Goal: Information Seeking & Learning: Learn about a topic

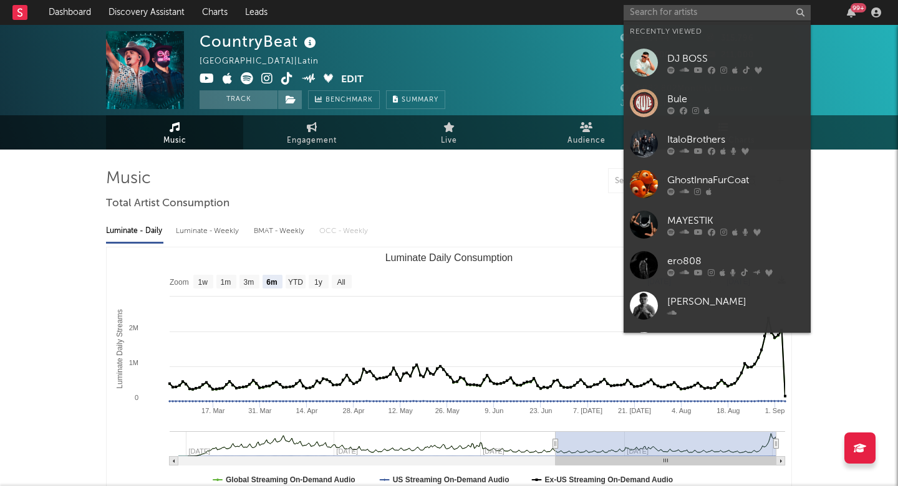
select select "6m"
select select "1w"
click at [696, 17] on input "text" at bounding box center [716, 13] width 187 height 16
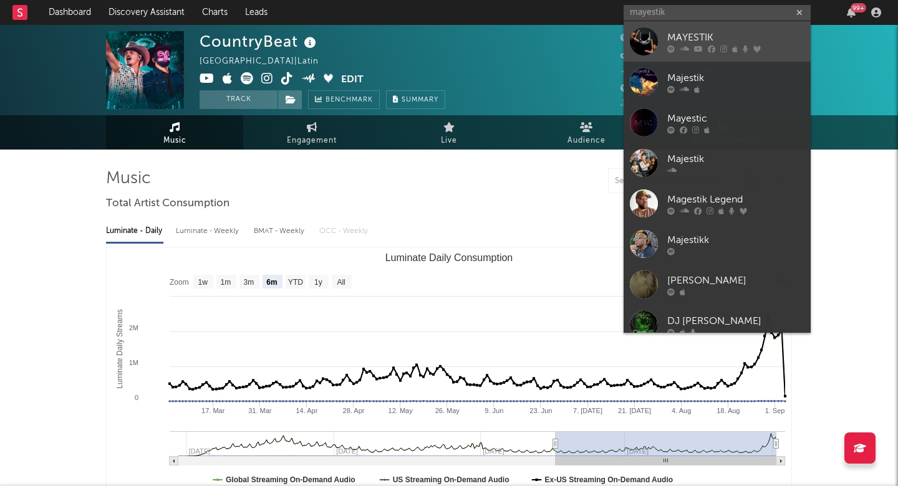
type input "Mayestik"
drag, startPoint x: 689, startPoint y: 36, endPoint x: 689, endPoint y: 44, distance: 8.7
click at [689, 44] on div "MAYESTIK" at bounding box center [735, 37] width 137 height 15
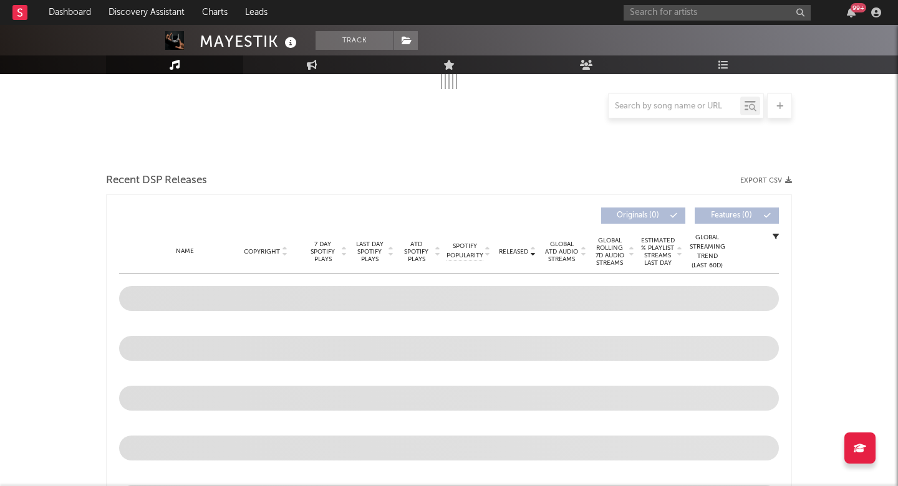
select select "6m"
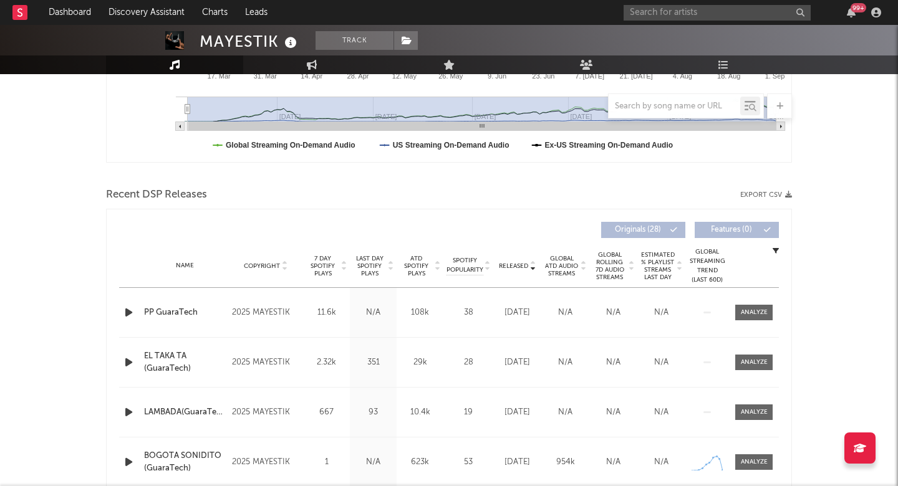
scroll to position [338, 0]
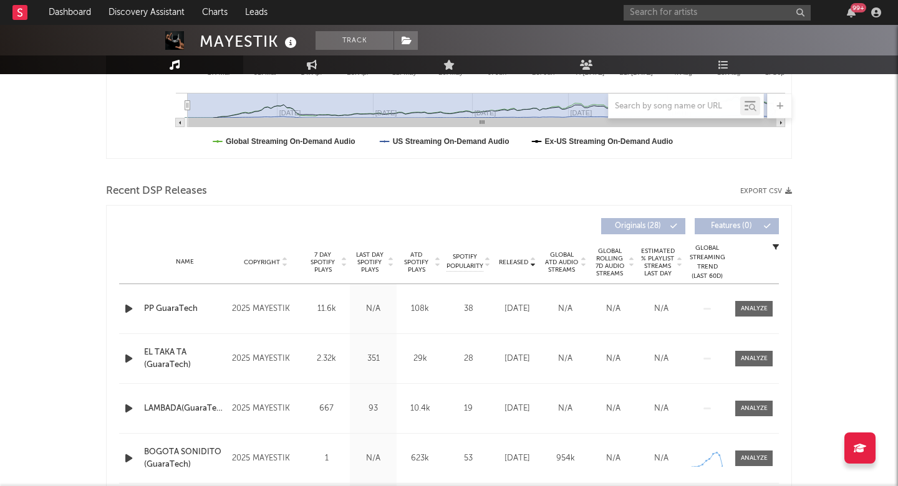
click at [380, 265] on span "Last Day Spotify Plays" at bounding box center [369, 262] width 33 height 22
click at [372, 269] on span "Last Day Spotify Plays" at bounding box center [369, 262] width 33 height 22
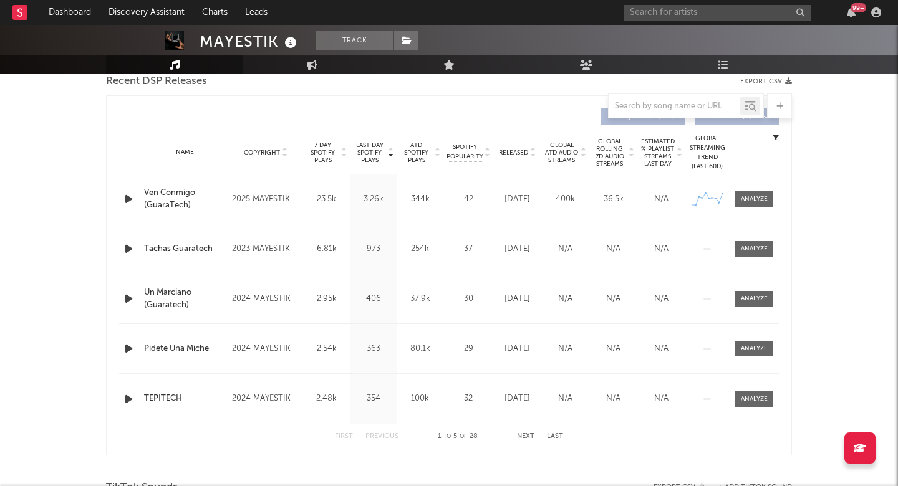
scroll to position [449, 0]
click at [524, 434] on button "Next" at bounding box center [525, 436] width 17 height 7
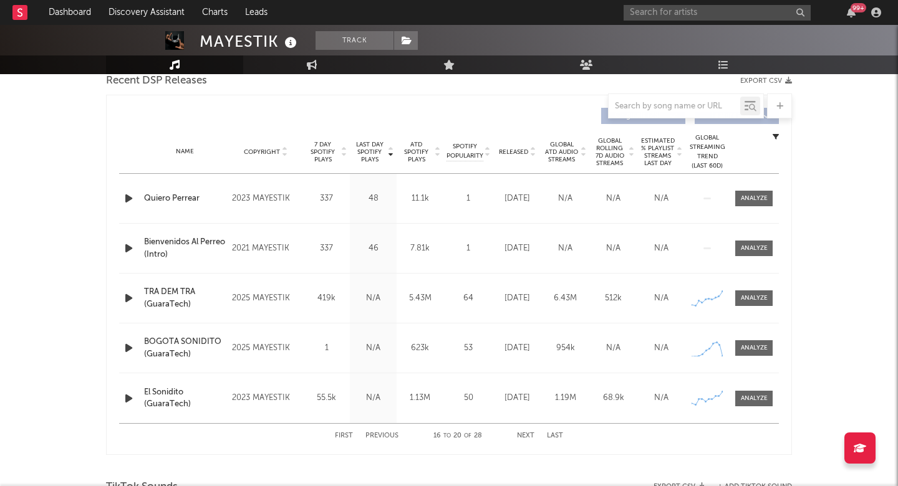
drag, startPoint x: 524, startPoint y: 434, endPoint x: 336, endPoint y: 419, distance: 188.2
click at [336, 419] on div "Last Day Spotify Plays Copyright 7 Day Spotify Plays Last Day Spotify Plays ATD…" at bounding box center [448, 275] width 659 height 347
click at [413, 152] on span "ATD Spotify Plays" at bounding box center [416, 152] width 33 height 22
click at [757, 201] on div at bounding box center [753, 198] width 27 height 9
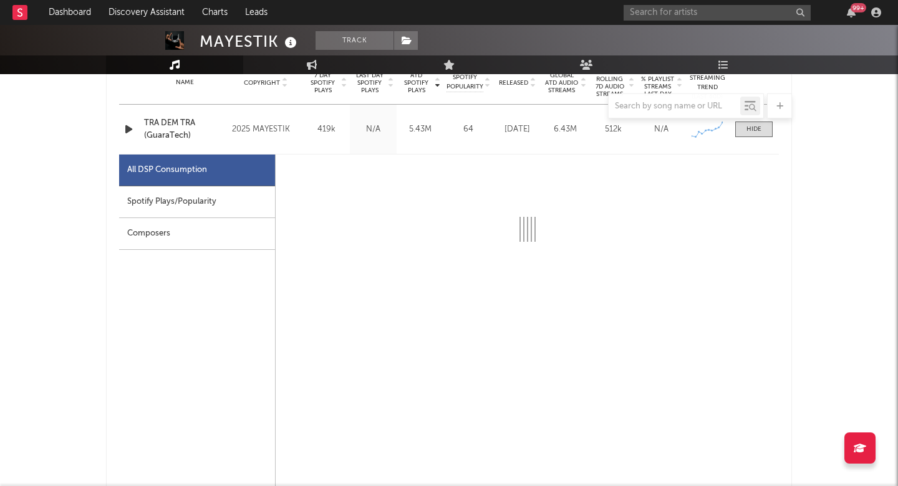
select select "1w"
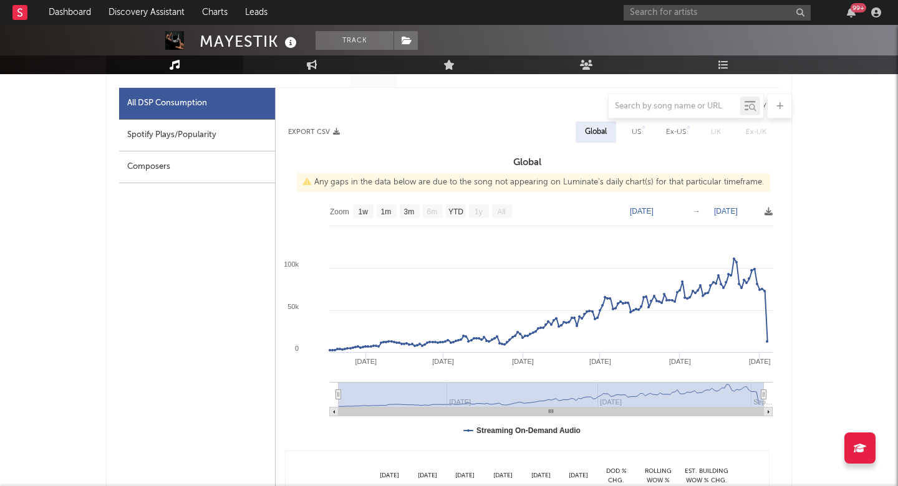
scroll to position [586, 0]
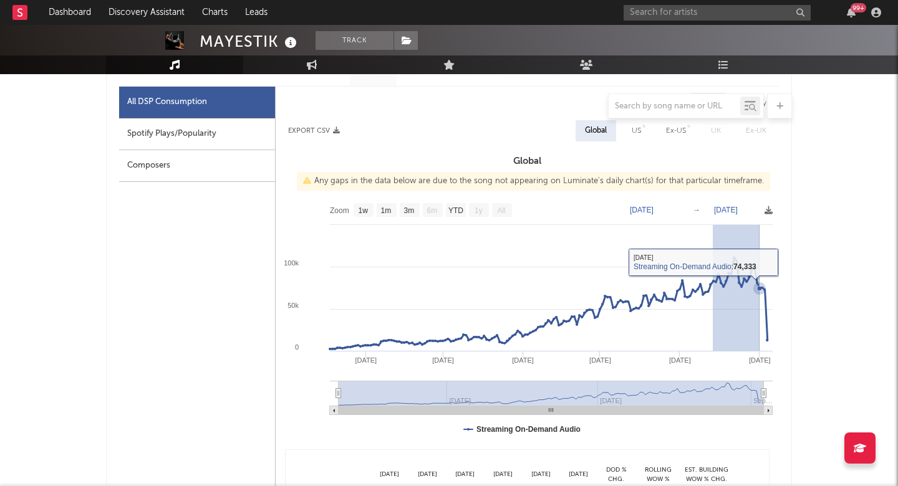
drag, startPoint x: 712, startPoint y: 314, endPoint x: 758, endPoint y: 314, distance: 45.5
type input "[DATE]"
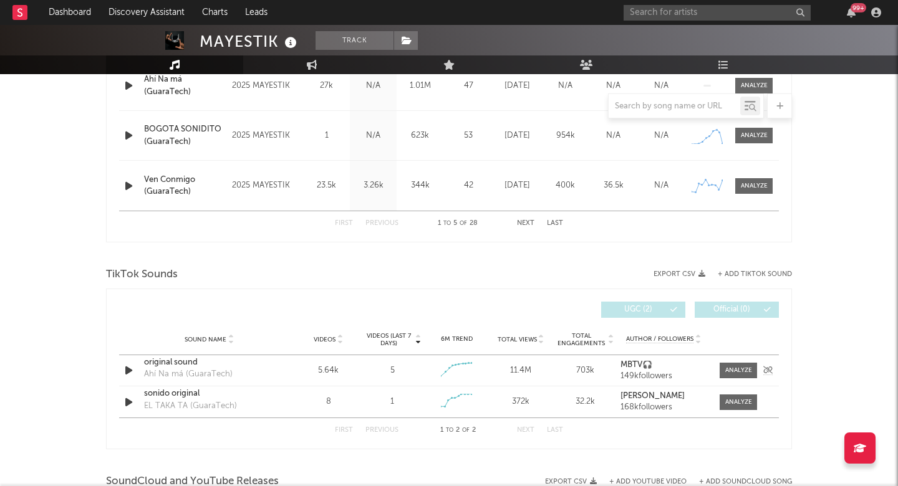
scroll to position [1257, 0]
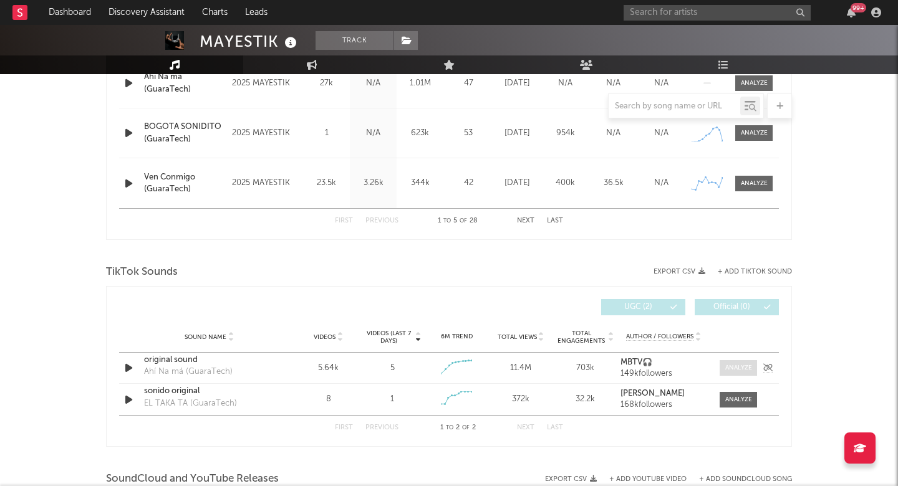
click at [734, 368] on div at bounding box center [738, 367] width 27 height 9
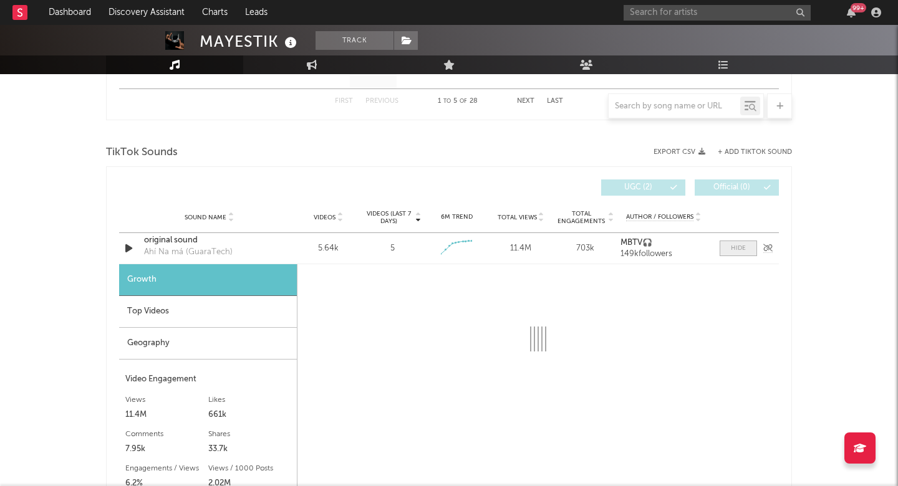
scroll to position [1379, 0]
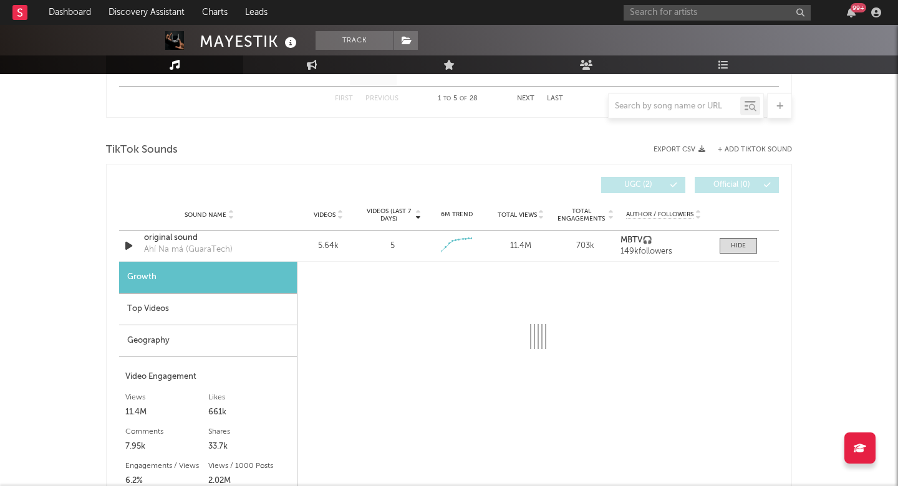
select select "1w"
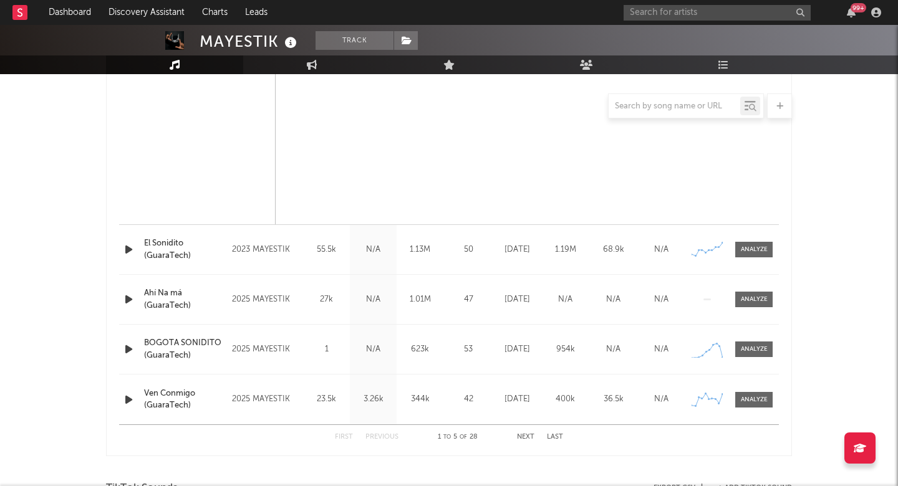
scroll to position [796, 0]
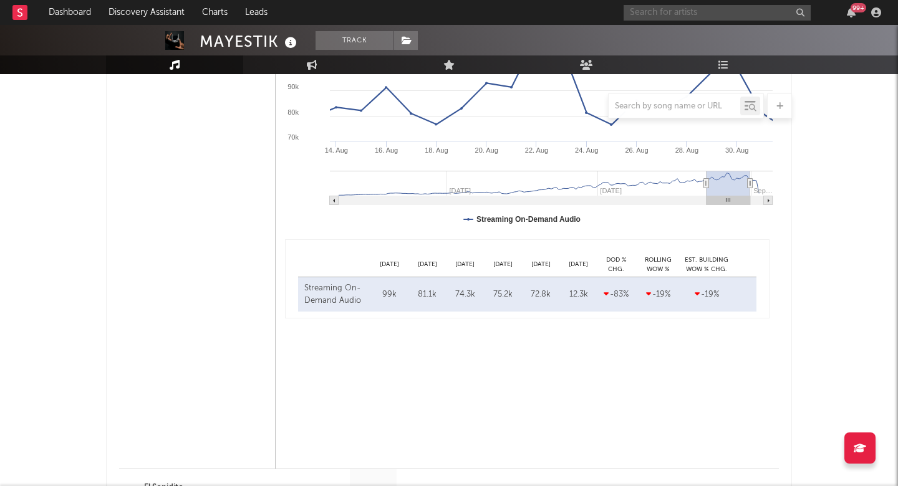
click at [632, 20] on input "text" at bounding box center [716, 13] width 187 height 16
click at [198, 259] on div "All DSP Consumption Spotify Plays/Popularity Composers" at bounding box center [197, 173] width 156 height 592
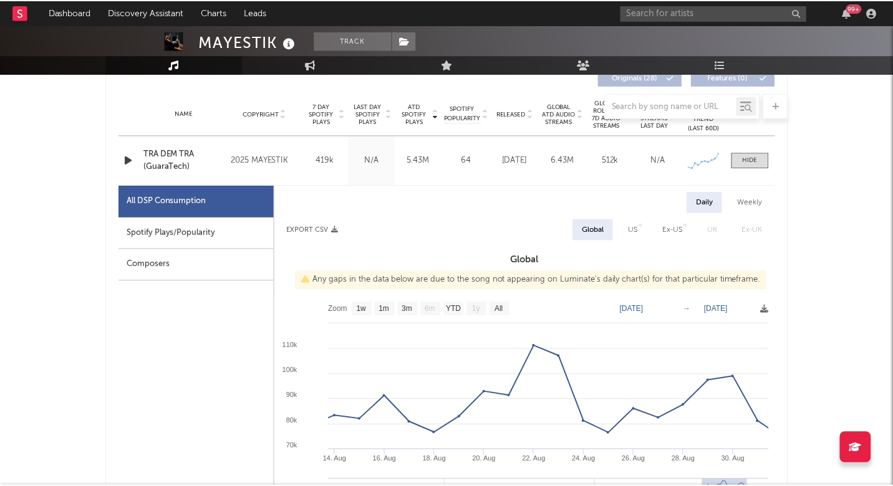
scroll to position [365, 0]
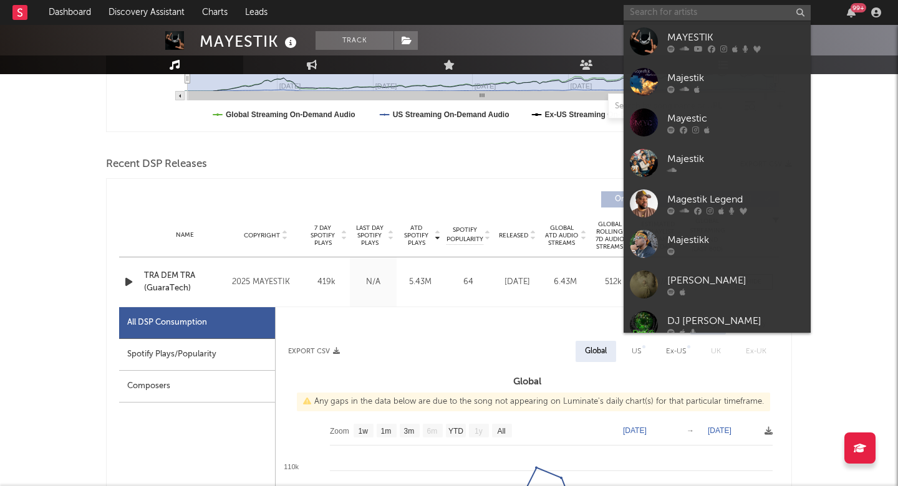
click at [645, 6] on input "text" at bounding box center [716, 13] width 187 height 16
